Goal: Task Accomplishment & Management: Use online tool/utility

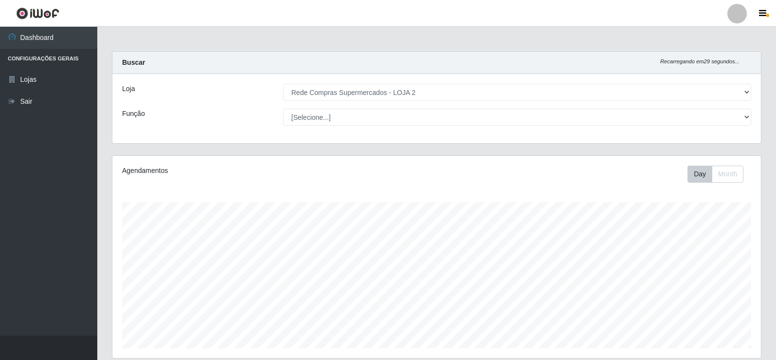
select select "161"
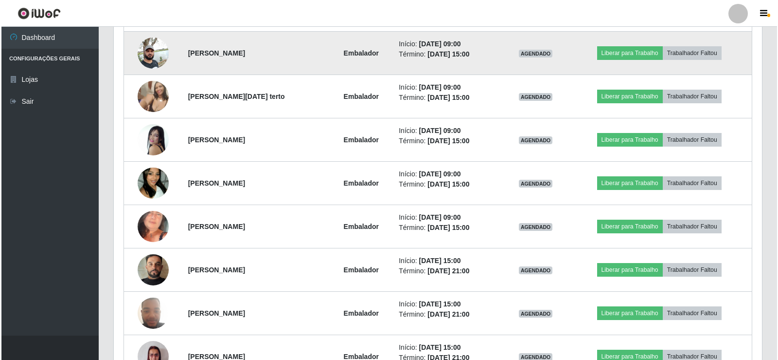
scroll to position [390, 0]
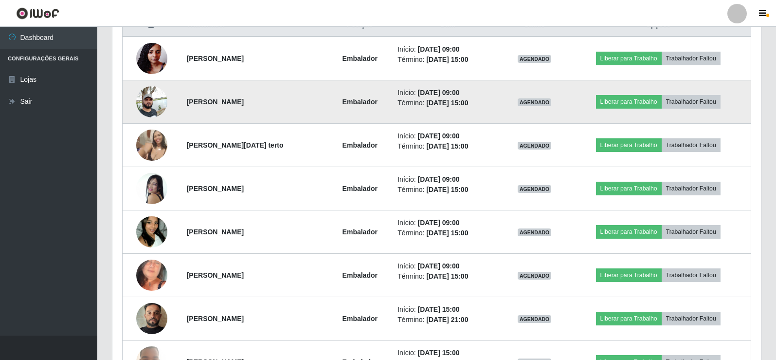
click at [147, 104] on img at bounding box center [151, 101] width 31 height 41
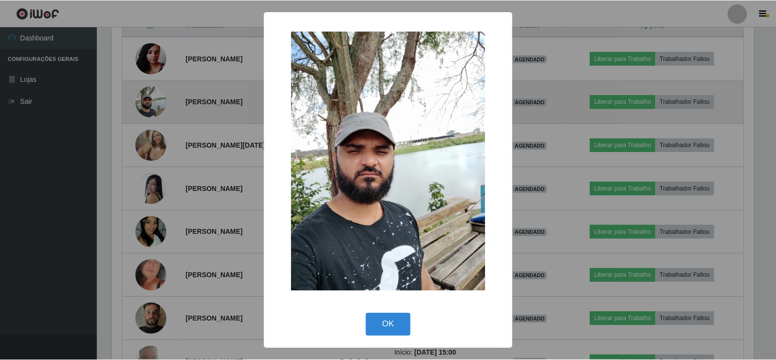
scroll to position [202, 644]
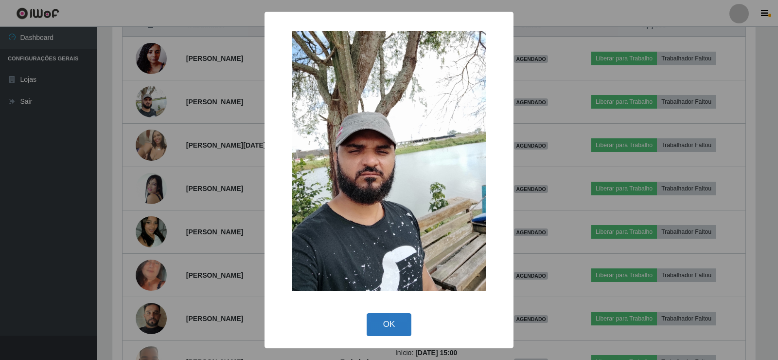
click at [379, 321] on button "OK" at bounding box center [389, 324] width 45 height 23
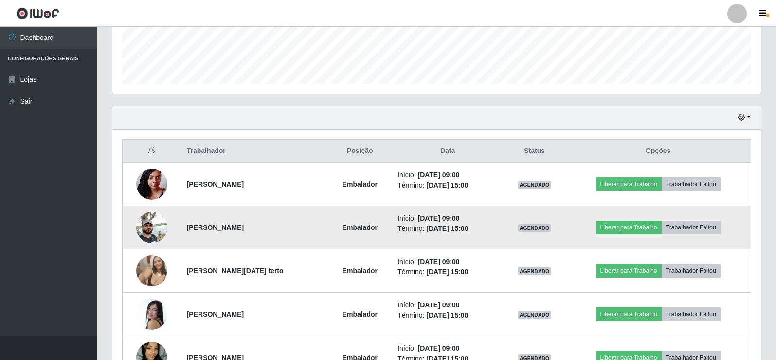
scroll to position [244, 0]
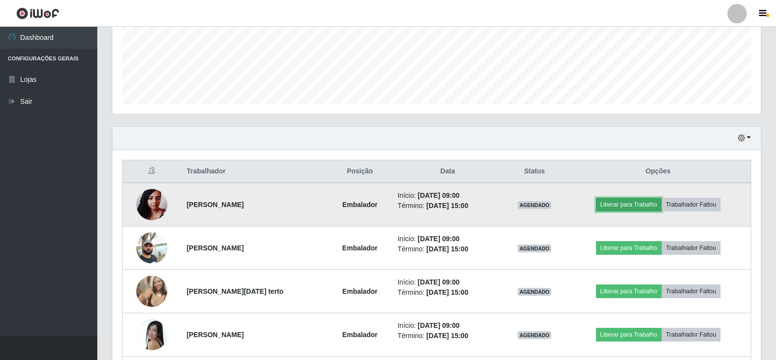
click at [628, 204] on button "Liberar para Trabalho" at bounding box center [629, 205] width 66 height 14
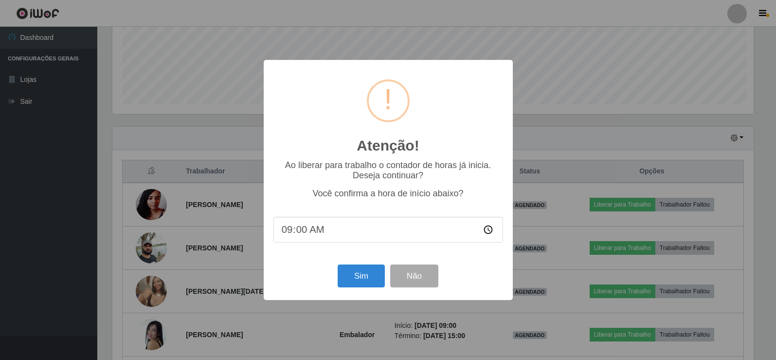
scroll to position [202, 644]
click at [361, 271] on button "Sim" at bounding box center [362, 275] width 47 height 23
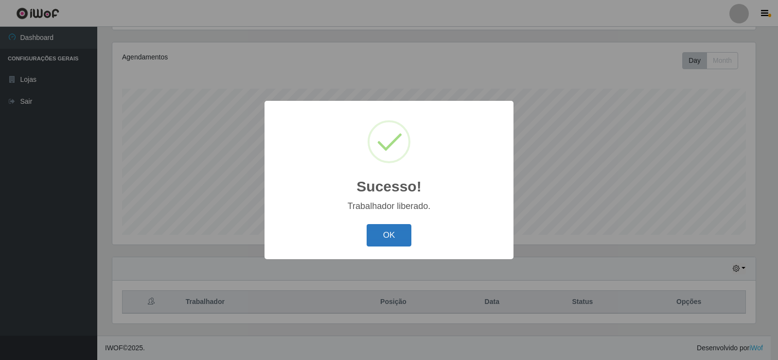
click at [382, 238] on button "OK" at bounding box center [389, 235] width 45 height 23
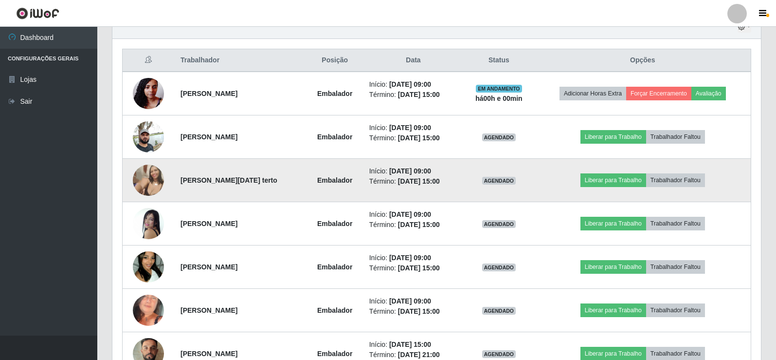
scroll to position [357, 0]
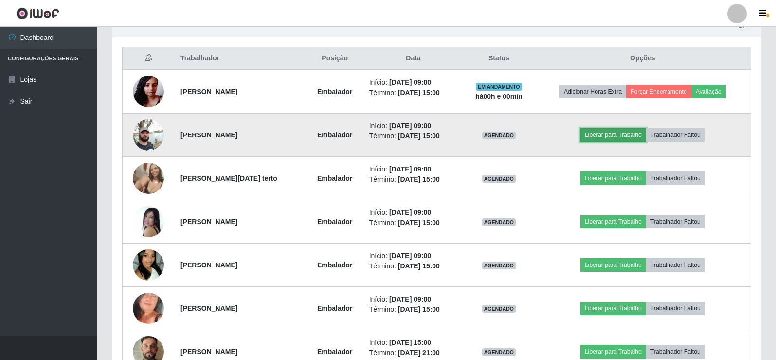
click at [633, 137] on button "Liberar para Trabalho" at bounding box center [613, 135] width 66 height 14
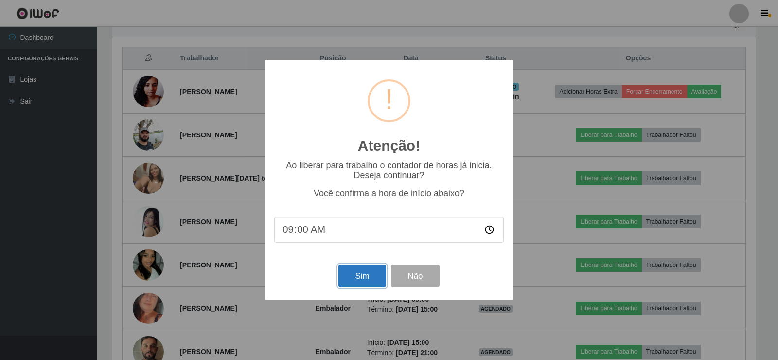
click at [362, 271] on button "Sim" at bounding box center [362, 275] width 47 height 23
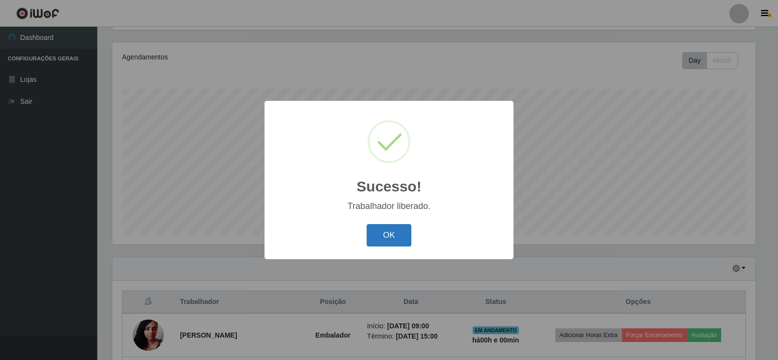
click at [410, 227] on button "OK" at bounding box center [389, 235] width 45 height 23
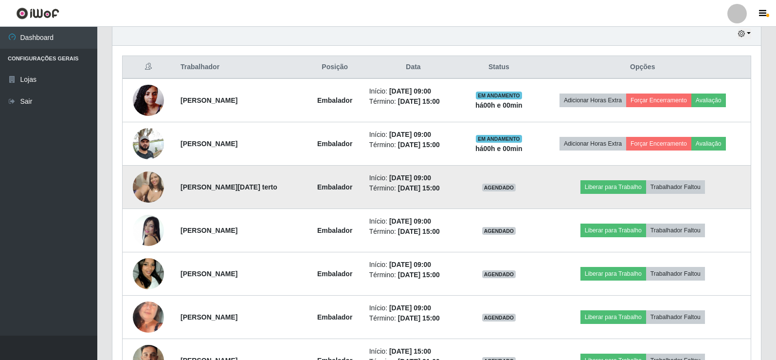
scroll to position [357, 0]
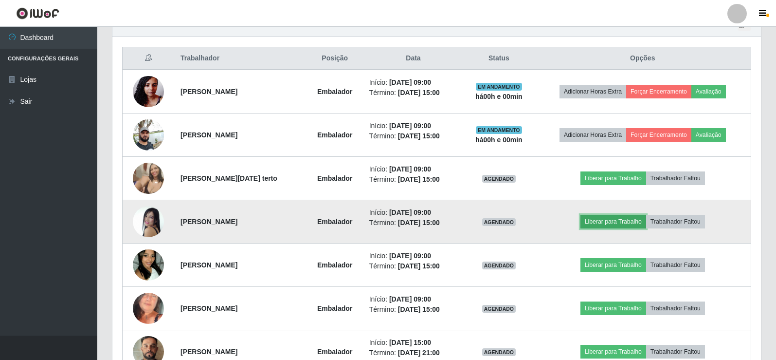
click at [609, 218] on button "Liberar para Trabalho" at bounding box center [613, 222] width 66 height 14
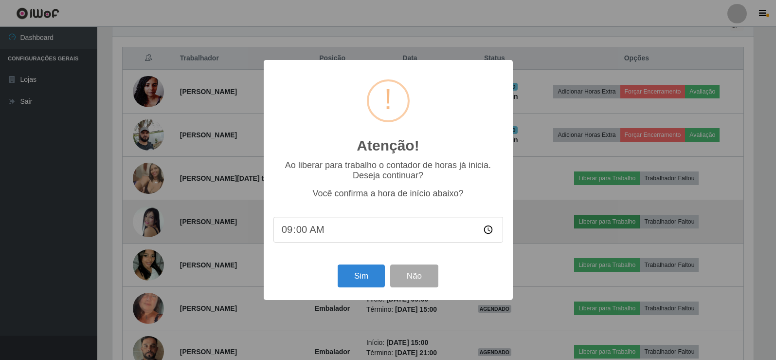
scroll to position [202, 644]
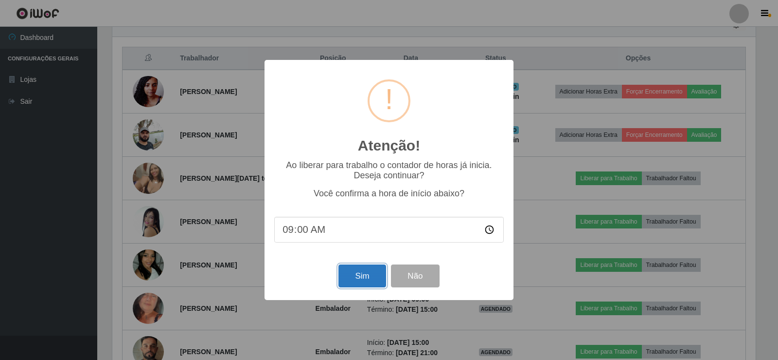
click at [354, 276] on button "Sim" at bounding box center [362, 275] width 47 height 23
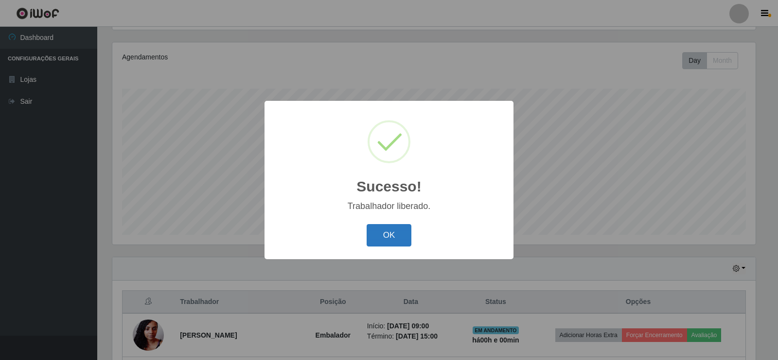
click at [384, 242] on button "OK" at bounding box center [389, 235] width 45 height 23
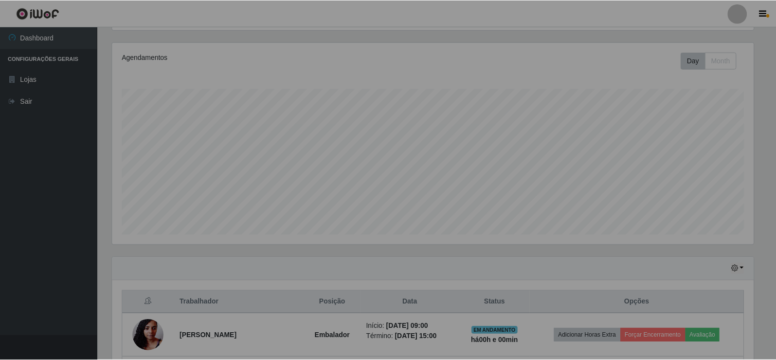
scroll to position [0, 0]
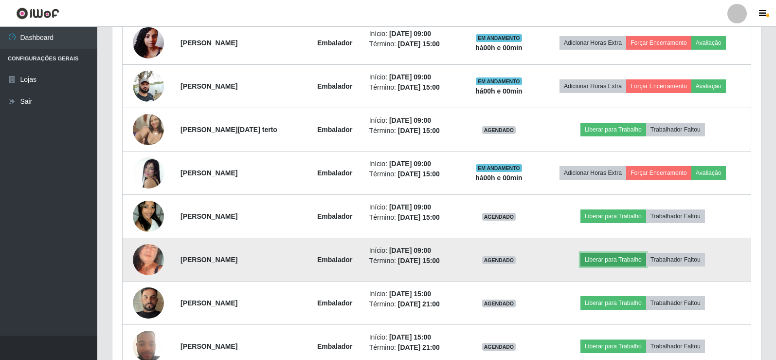
click at [618, 255] on button "Liberar para Trabalho" at bounding box center [613, 260] width 66 height 14
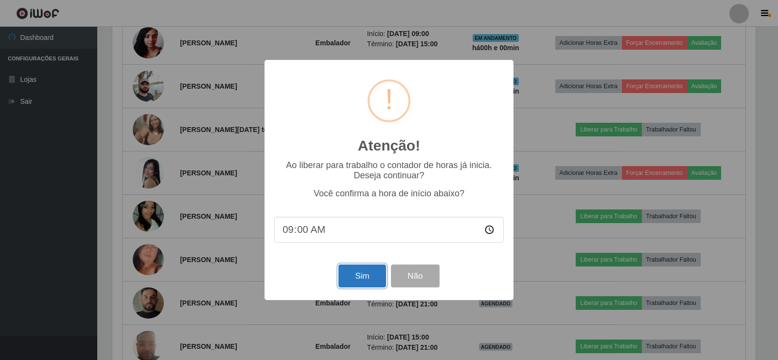
click at [350, 277] on button "Sim" at bounding box center [362, 275] width 47 height 23
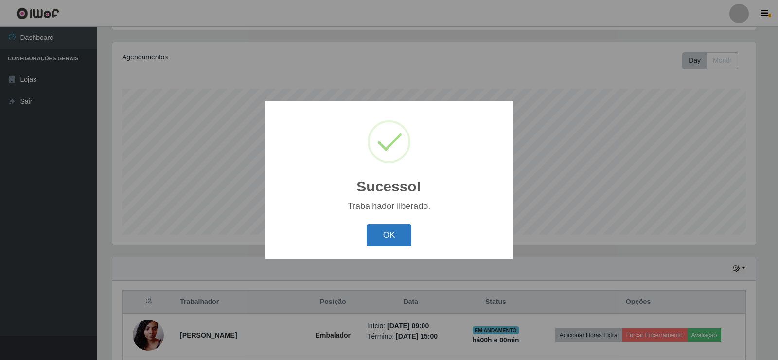
click at [393, 232] on button "OK" at bounding box center [389, 235] width 45 height 23
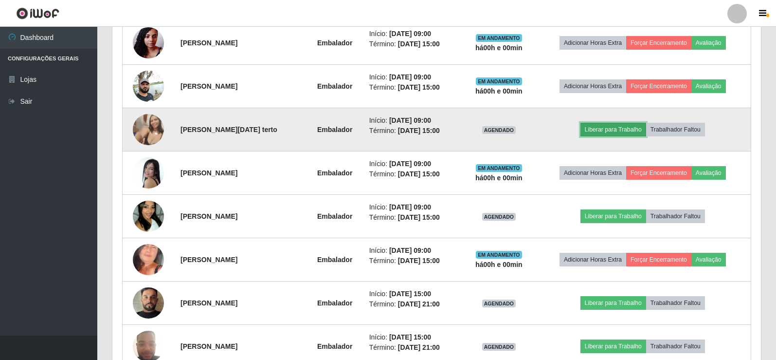
click at [619, 129] on button "Liberar para Trabalho" at bounding box center [613, 130] width 66 height 14
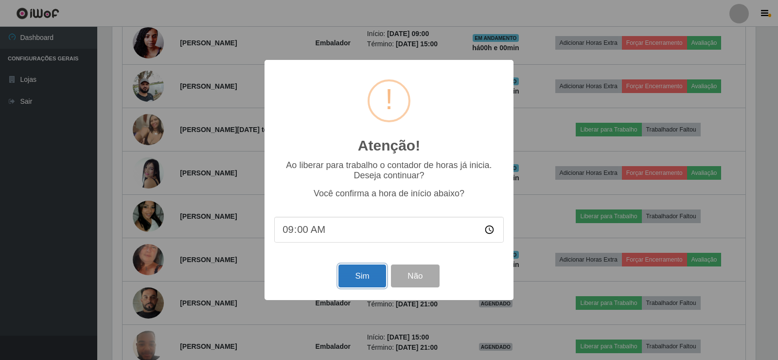
click at [358, 276] on button "Sim" at bounding box center [362, 275] width 47 height 23
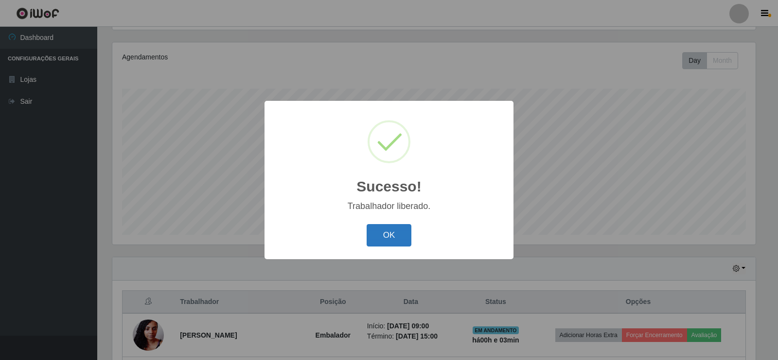
click at [390, 234] on button "OK" at bounding box center [389, 235] width 45 height 23
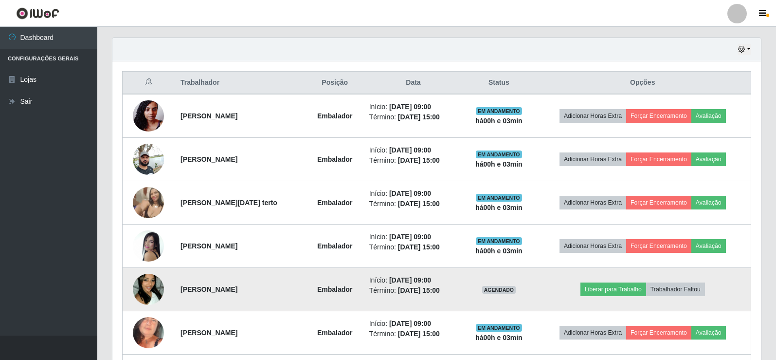
scroll to position [357, 0]
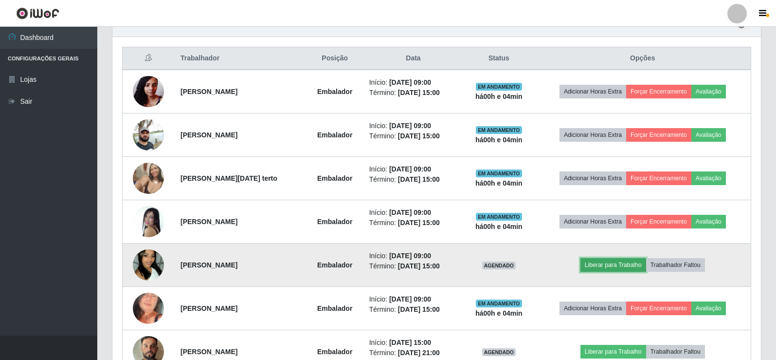
click at [600, 261] on button "Liberar para Trabalho" at bounding box center [613, 265] width 66 height 14
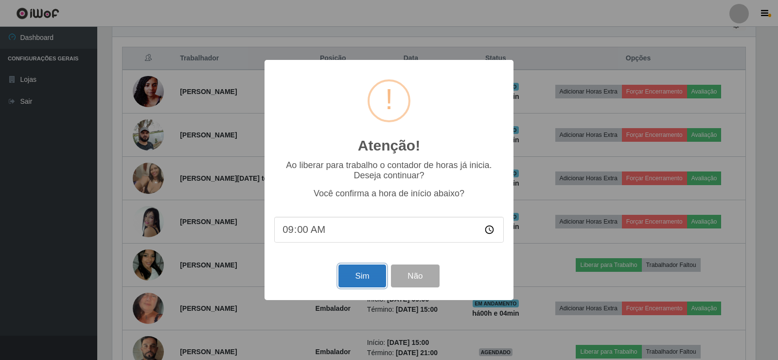
click at [381, 276] on button "Sim" at bounding box center [362, 275] width 47 height 23
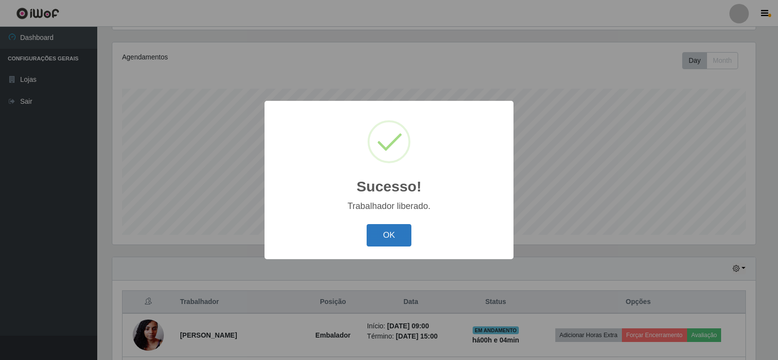
click at [400, 237] on button "OK" at bounding box center [389, 235] width 45 height 23
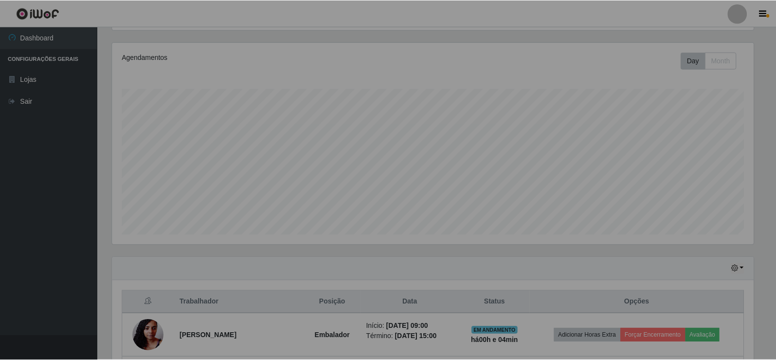
scroll to position [202, 649]
